Goal: Task Accomplishment & Management: Manage account settings

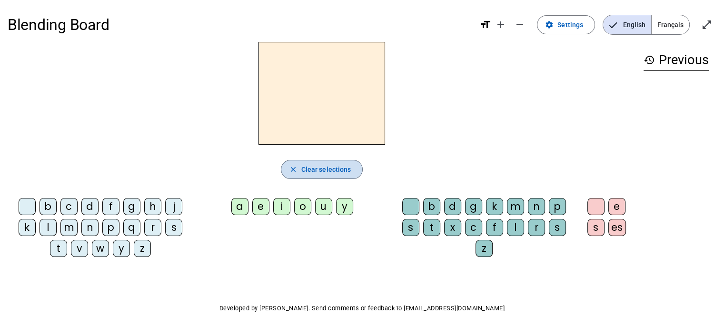
click at [312, 174] on button "close Clear selections" at bounding box center [322, 169] width 82 height 19
click at [293, 169] on mat-icon "close" at bounding box center [293, 169] width 9 height 9
click at [621, 28] on span "English" at bounding box center [627, 24] width 48 height 19
click at [660, 23] on span "Français" at bounding box center [671, 24] width 38 height 19
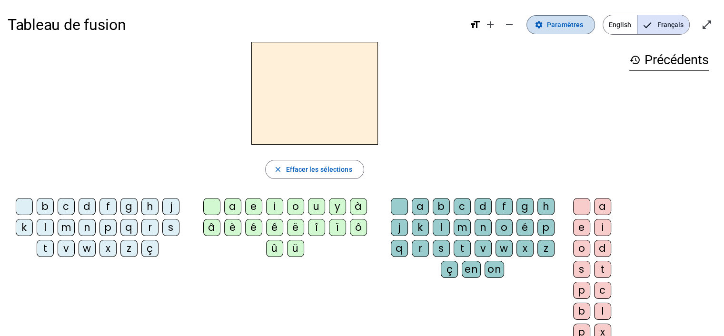
click at [539, 28] on mat-icon "settings" at bounding box center [539, 24] width 9 height 9
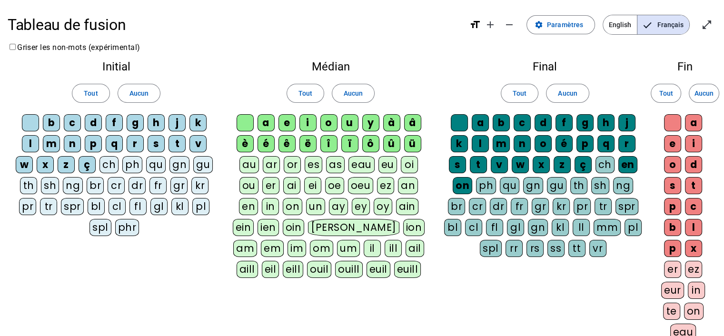
click at [151, 164] on div "qu" at bounding box center [156, 164] width 20 height 17
click at [152, 141] on div "s" at bounding box center [156, 143] width 17 height 17
click at [73, 142] on div "n" at bounding box center [72, 143] width 17 height 17
click at [171, 140] on div "t" at bounding box center [177, 143] width 17 height 17
click at [90, 125] on div "d" at bounding box center [93, 122] width 17 height 17
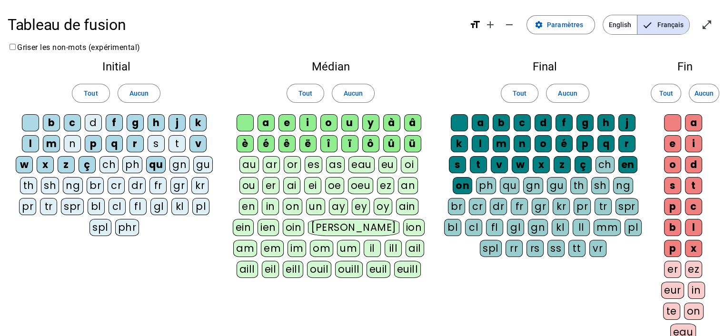
click at [32, 144] on div "l" at bounding box center [30, 143] width 17 height 17
click at [48, 144] on div "m" at bounding box center [51, 143] width 17 height 17
drag, startPoint x: 265, startPoint y: 123, endPoint x: 276, endPoint y: 122, distance: 11.5
click at [268, 123] on div "a" at bounding box center [266, 122] width 17 height 17
click at [287, 121] on div "e" at bounding box center [287, 122] width 17 height 17
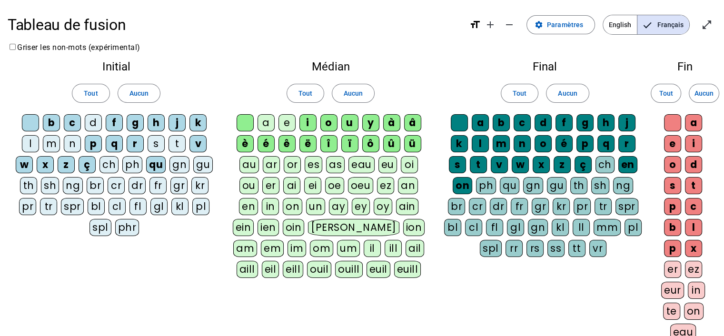
click at [311, 121] on div "i" at bounding box center [308, 122] width 17 height 17
drag, startPoint x: 322, startPoint y: 123, endPoint x: 336, endPoint y: 123, distance: 13.8
click at [323, 123] on div "o" at bounding box center [329, 122] width 17 height 17
click at [347, 122] on div "u" at bounding box center [349, 122] width 17 height 17
click at [269, 143] on div "é" at bounding box center [266, 143] width 17 height 17
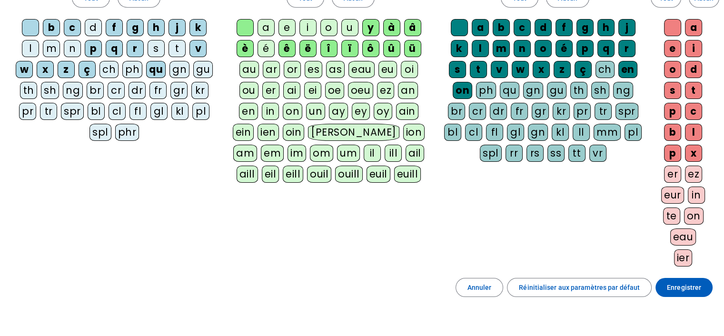
scroll to position [143, 0]
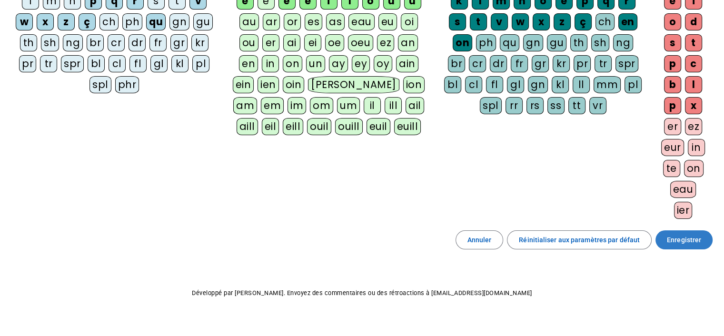
click at [691, 234] on span "Enregistrer" at bounding box center [684, 239] width 34 height 11
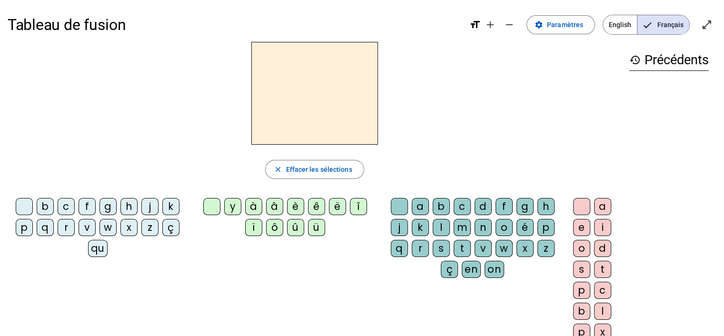
click at [93, 250] on div "qu" at bounding box center [98, 248] width 20 height 17
click at [568, 27] on span "Paramètres" at bounding box center [565, 24] width 36 height 11
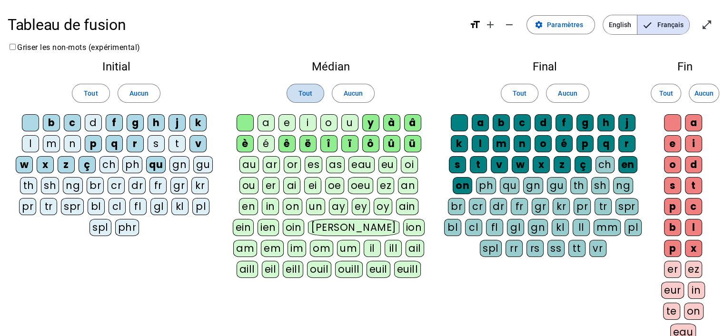
click at [310, 89] on span "Tout" at bounding box center [306, 93] width 14 height 11
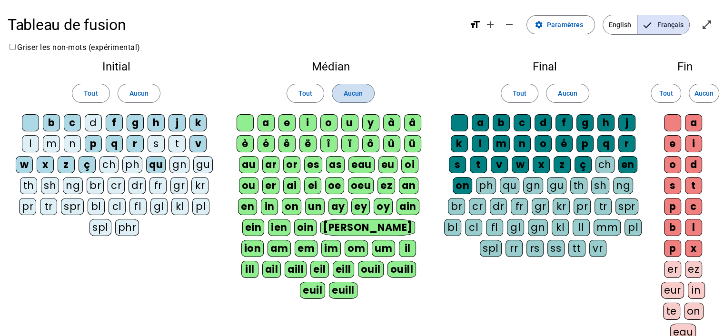
click at [349, 93] on span "Aucun" at bounding box center [353, 93] width 19 height 11
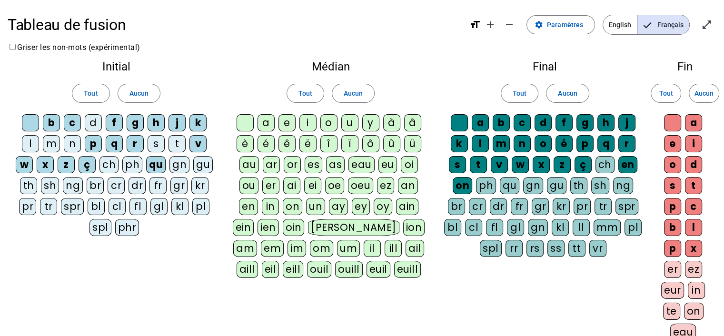
click at [268, 120] on div "a" at bounding box center [266, 122] width 17 height 17
click at [286, 120] on div "e" at bounding box center [287, 122] width 17 height 17
click at [306, 120] on div "i" at bounding box center [308, 122] width 17 height 17
drag, startPoint x: 328, startPoint y: 120, endPoint x: 343, endPoint y: 122, distance: 14.9
click at [331, 121] on div "o" at bounding box center [329, 122] width 17 height 17
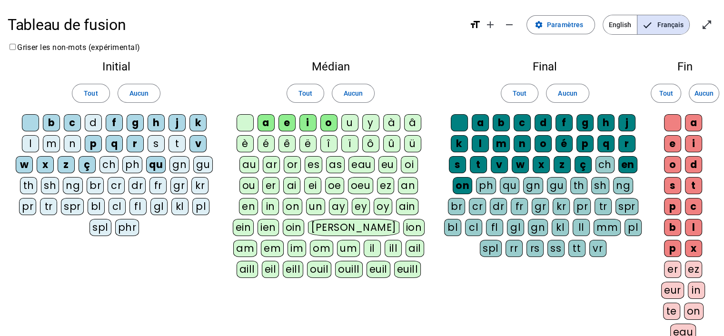
click at [355, 123] on div "u" at bounding box center [349, 122] width 17 height 17
click at [562, 95] on span "Aucun" at bounding box center [567, 93] width 19 height 11
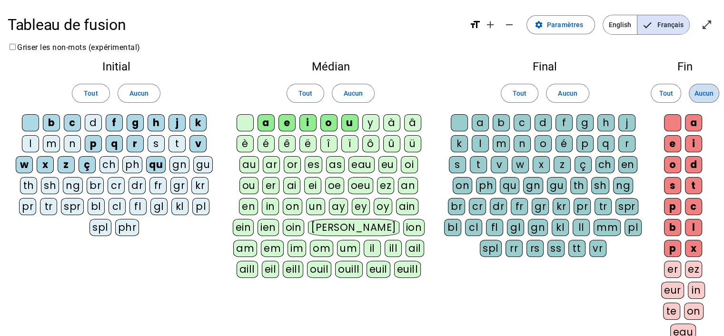
click at [702, 93] on span "Aucun" at bounding box center [704, 93] width 19 height 11
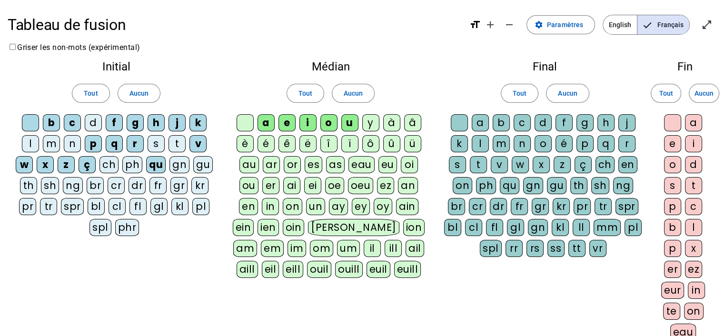
scroll to position [154, 0]
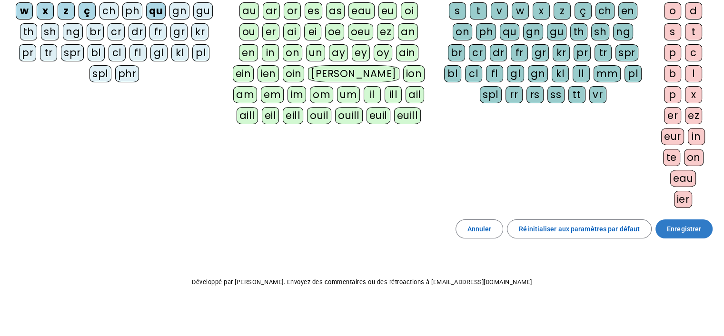
click at [686, 226] on span "Enregistrer" at bounding box center [684, 228] width 34 height 11
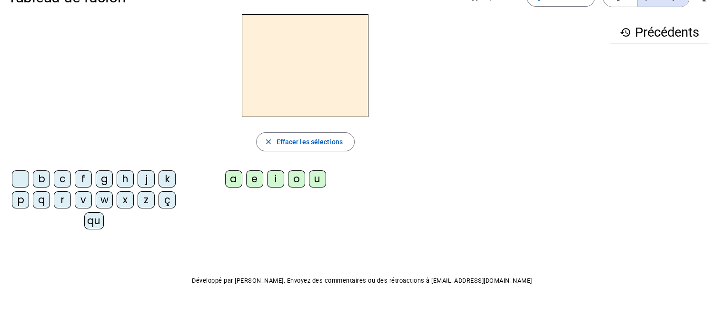
click at [98, 224] on div "qu" at bounding box center [94, 220] width 20 height 17
click at [271, 178] on div "i" at bounding box center [275, 178] width 17 height 17
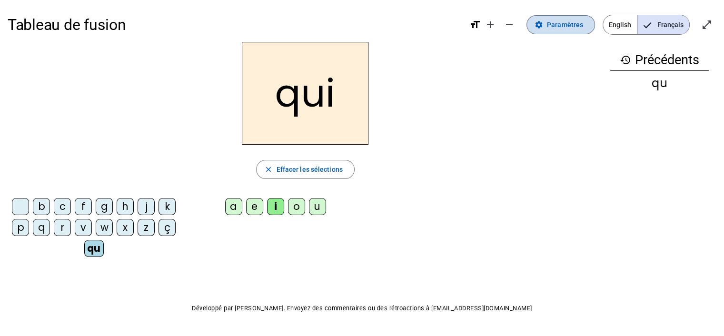
click at [563, 26] on span "Paramètres" at bounding box center [565, 24] width 36 height 11
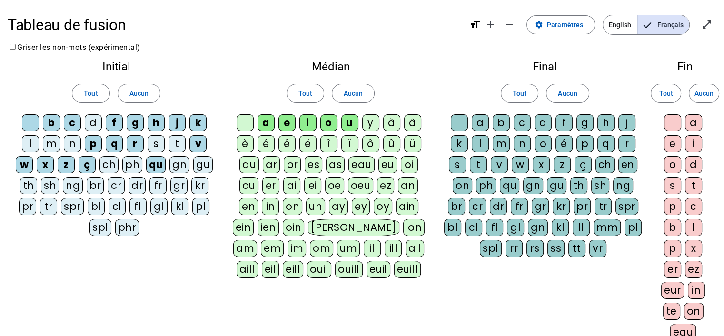
click at [156, 143] on div "s" at bounding box center [156, 143] width 17 height 17
click at [170, 142] on div "t" at bounding box center [177, 143] width 17 height 17
click at [134, 91] on span "Aucun" at bounding box center [139, 93] width 19 height 11
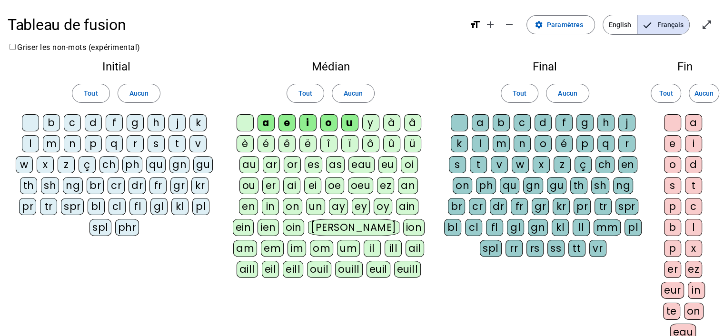
click at [155, 167] on div "qu" at bounding box center [156, 164] width 20 height 17
click at [87, 120] on div "d" at bounding box center [93, 122] width 17 height 17
drag, startPoint x: 28, startPoint y: 143, endPoint x: 55, endPoint y: 147, distance: 27.4
click at [36, 145] on div "l" at bounding box center [30, 143] width 17 height 17
click at [56, 146] on div "m" at bounding box center [51, 143] width 17 height 17
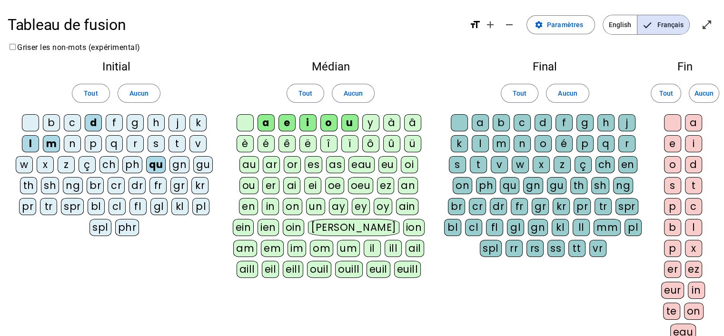
click at [70, 143] on div "n" at bounding box center [72, 143] width 17 height 17
click at [160, 146] on div "s" at bounding box center [156, 143] width 17 height 17
click at [174, 145] on div "t" at bounding box center [177, 143] width 17 height 17
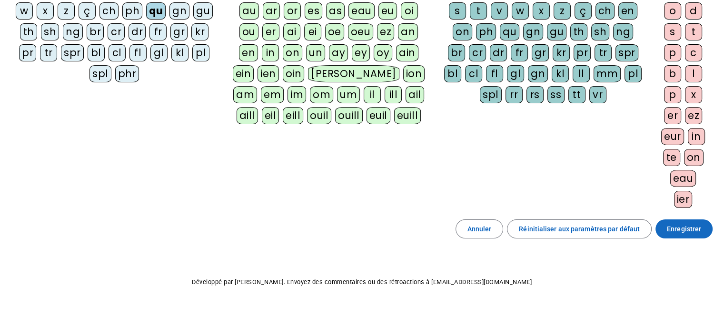
click at [667, 226] on span at bounding box center [684, 229] width 57 height 23
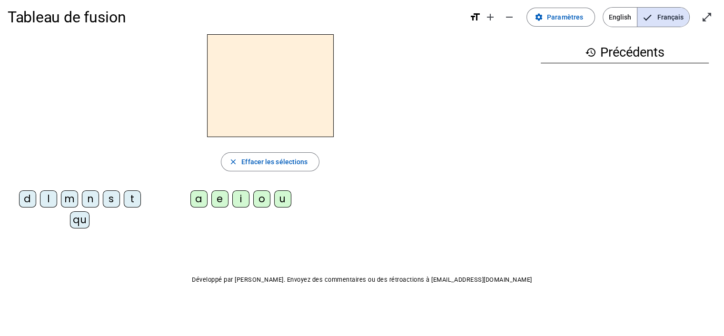
scroll to position [7, 0]
